Goal: Navigation & Orientation: Find specific page/section

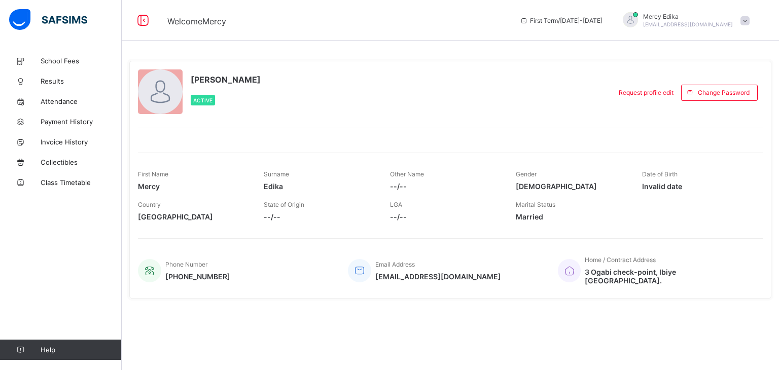
click at [333, 134] on div at bounding box center [450, 134] width 625 height 13
click at [70, 64] on span "School Fees" at bounding box center [81, 61] width 81 height 8
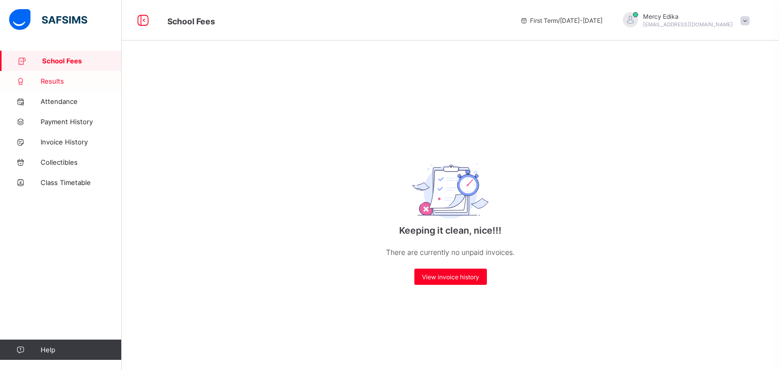
click at [60, 79] on span "Results" at bounding box center [81, 81] width 81 height 8
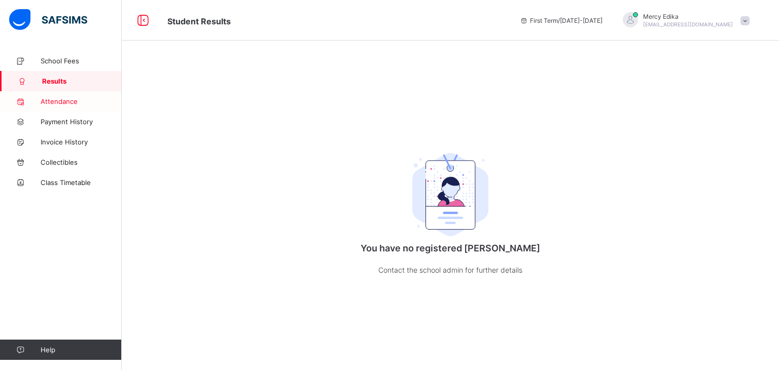
click at [55, 97] on span "Attendance" at bounding box center [81, 101] width 81 height 8
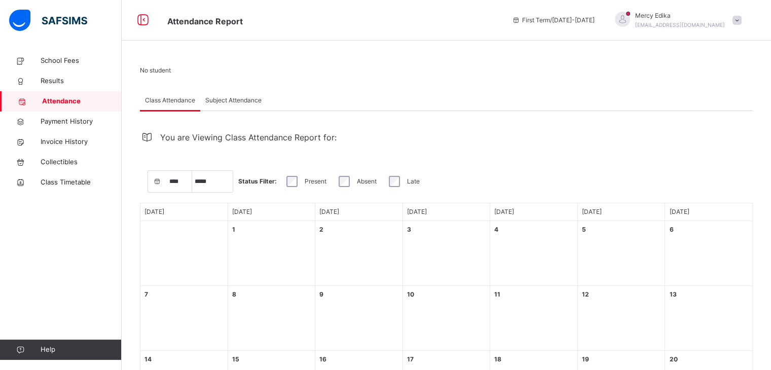
select select "****"
select select "*"
click at [241, 98] on span "Subject Attendance" at bounding box center [233, 100] width 56 height 9
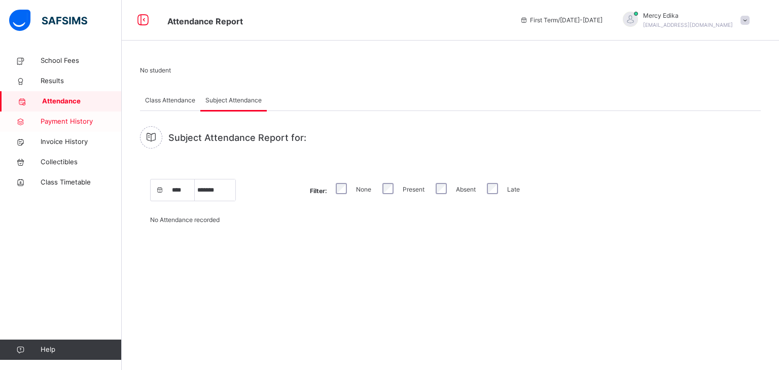
click at [92, 124] on span "Payment History" at bounding box center [81, 122] width 81 height 10
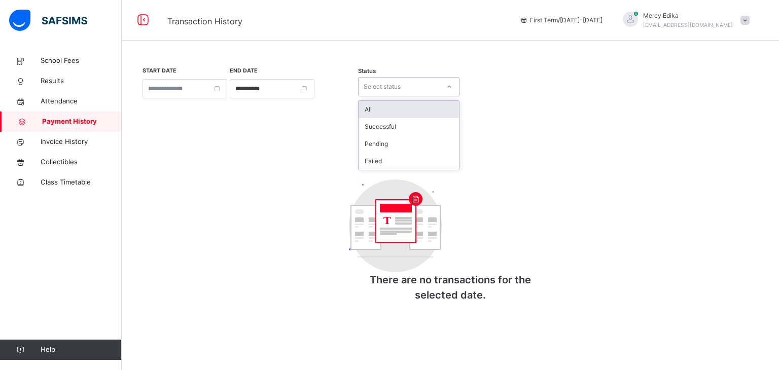
click at [449, 90] on icon at bounding box center [449, 87] width 6 height 10
click at [509, 116] on div "**********" at bounding box center [450, 189] width 621 height 247
click at [78, 140] on span "Invoice History" at bounding box center [81, 142] width 81 height 10
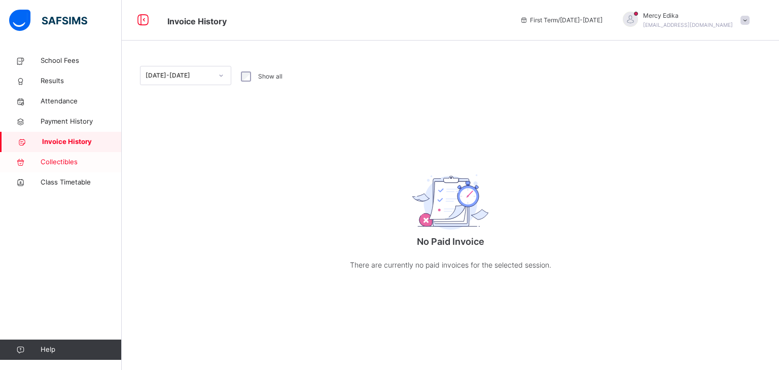
click at [62, 165] on span "Collectibles" at bounding box center [81, 162] width 81 height 10
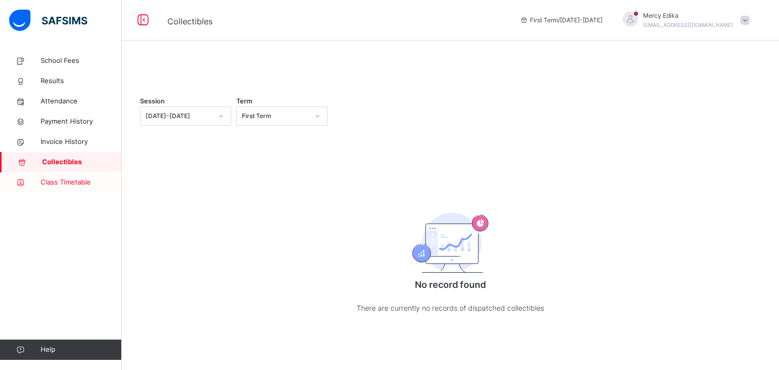
click at [71, 183] on span "Class Timetable" at bounding box center [81, 182] width 81 height 10
